Goal: Task Accomplishment & Management: Manage account settings

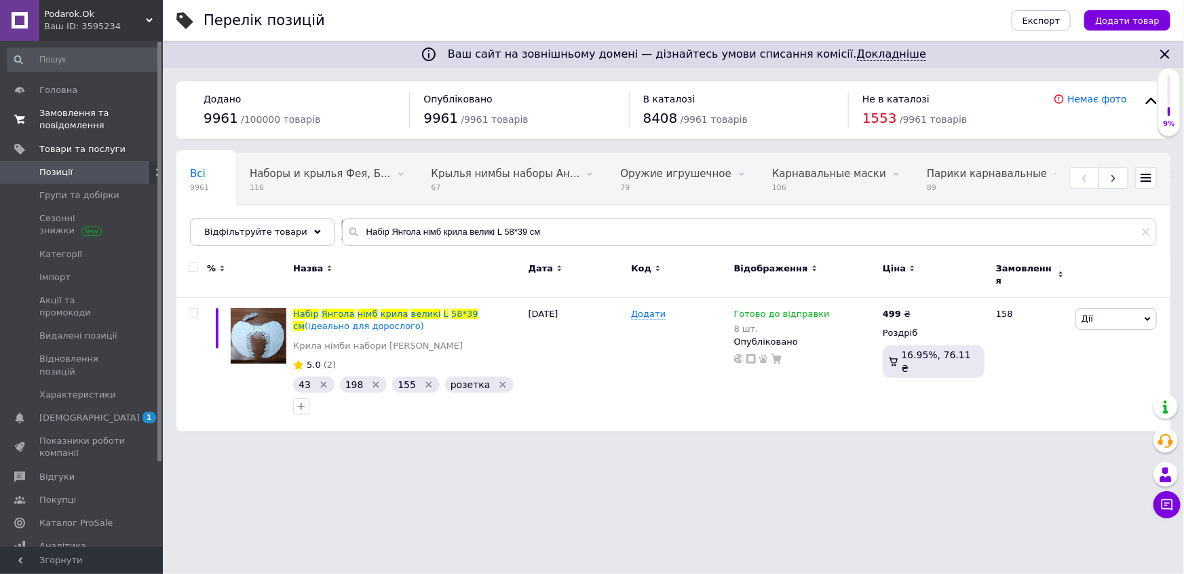
click at [76, 122] on span "Замовлення та повідомлення" at bounding box center [82, 119] width 86 height 24
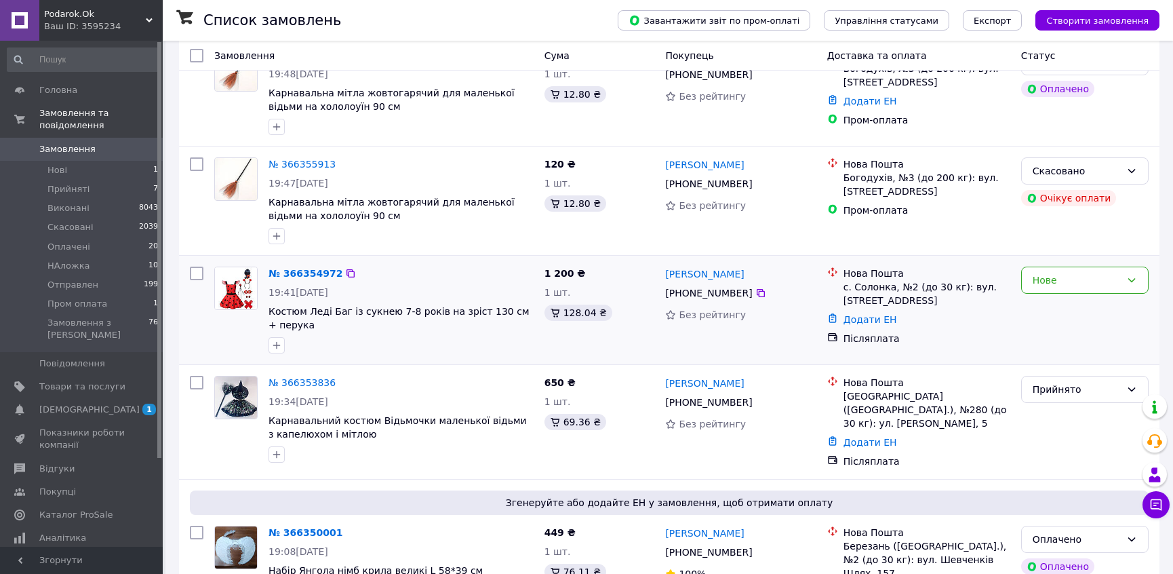
scroll to position [246, 0]
click at [1116, 281] on div "Нове" at bounding box center [1077, 279] width 88 height 15
click at [1062, 305] on li "Прийнято" at bounding box center [1085, 308] width 126 height 24
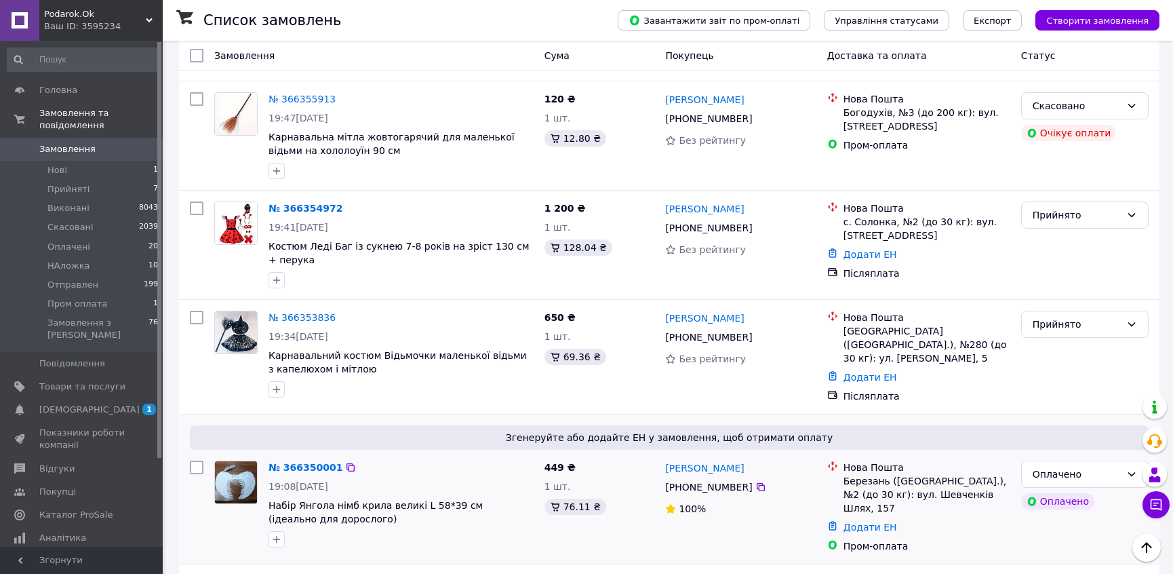
scroll to position [308, 0]
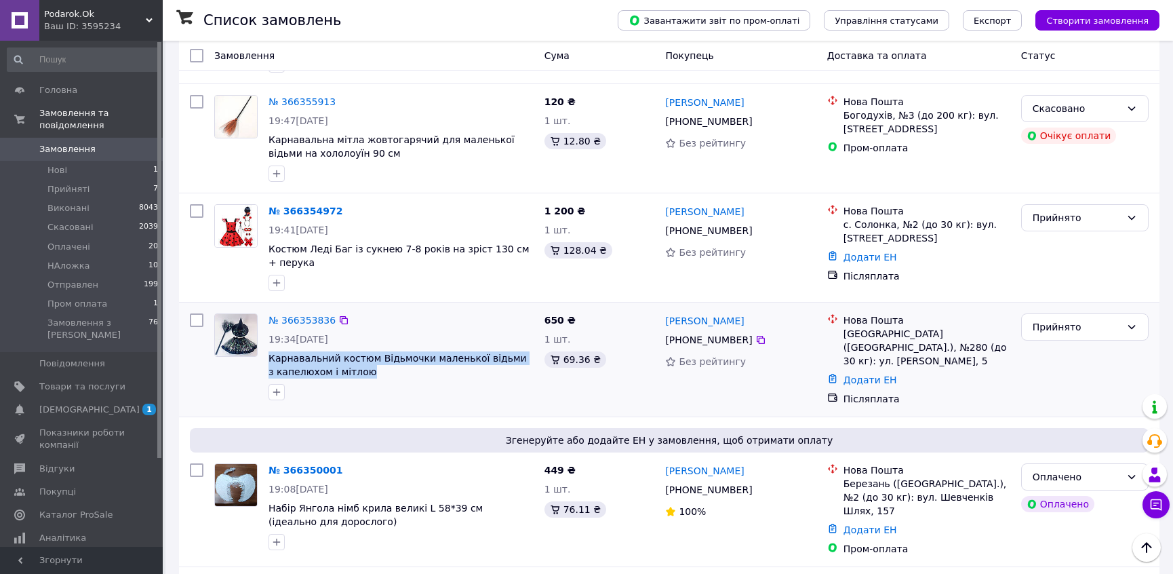
drag, startPoint x: 373, startPoint y: 371, endPoint x: 265, endPoint y: 361, distance: 108.3
click at [265, 361] on div "№ 366353836 19:34[DATE] Карнавальний костюм Відьмочки маленької відьми з капелю…" at bounding box center [401, 357] width 276 height 98
copy span "Карнавальний костюм Відьмочки маленької відьми з капелюхом і мітлою"
click at [305, 320] on link "№ 366353836" at bounding box center [302, 320] width 67 height 11
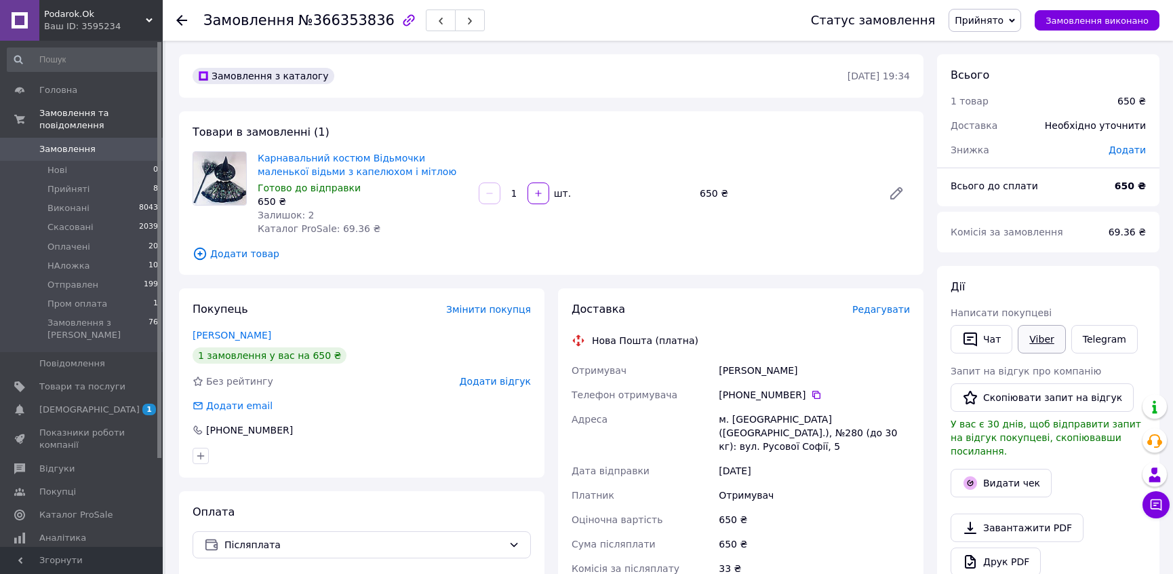
click at [1037, 338] on link "Viber" at bounding box center [1041, 339] width 47 height 28
click at [176, 136] on div "Замовлення з каталогу [DATE] 19:34 Товари в замовленні (1) Карнавальний костюм …" at bounding box center [551, 500] width 758 height 892
